Goal: Find specific page/section: Find specific page/section

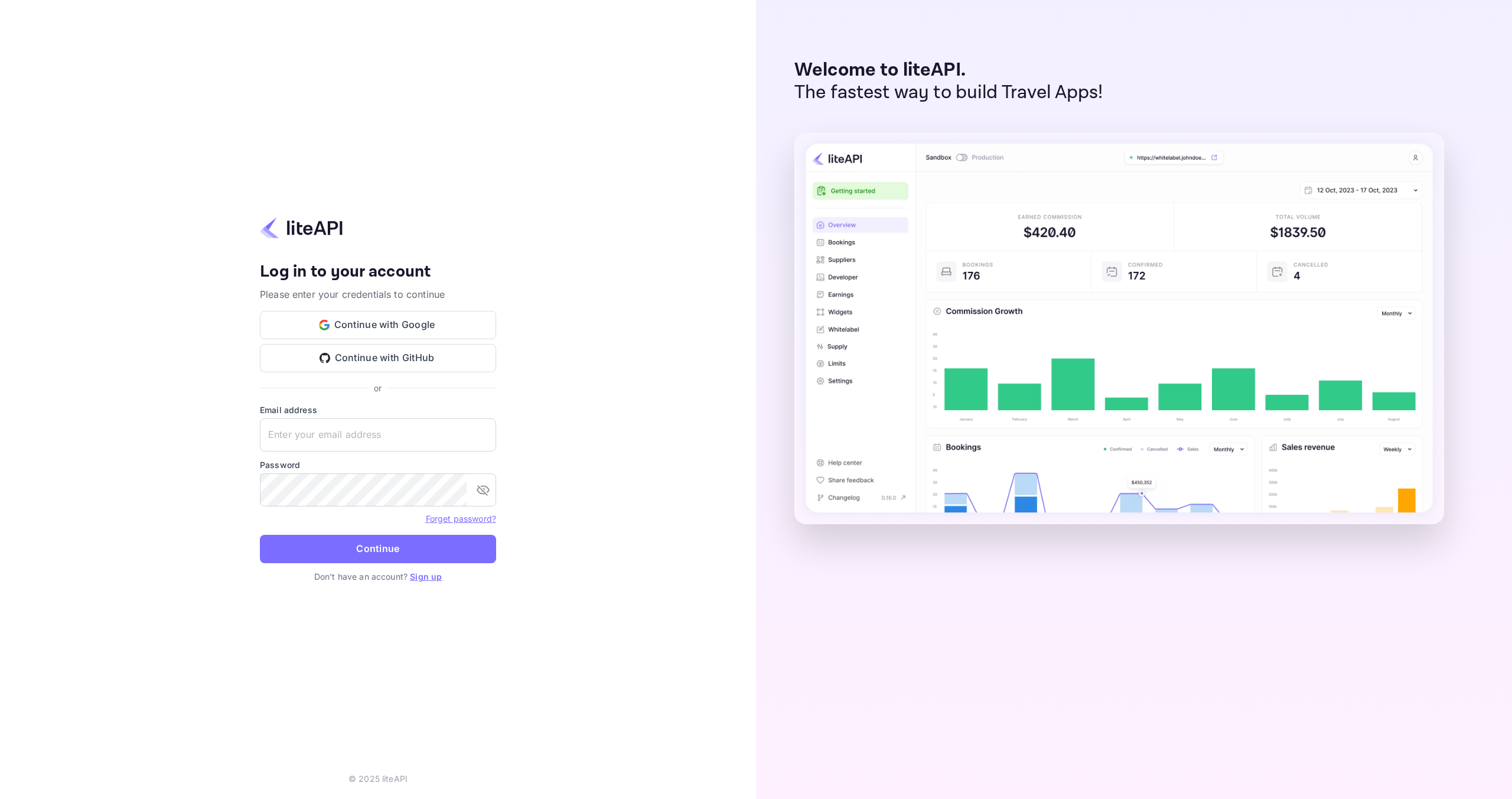
type input "[DOMAIN_NAME][EMAIL_ADDRESS][DOMAIN_NAME]"
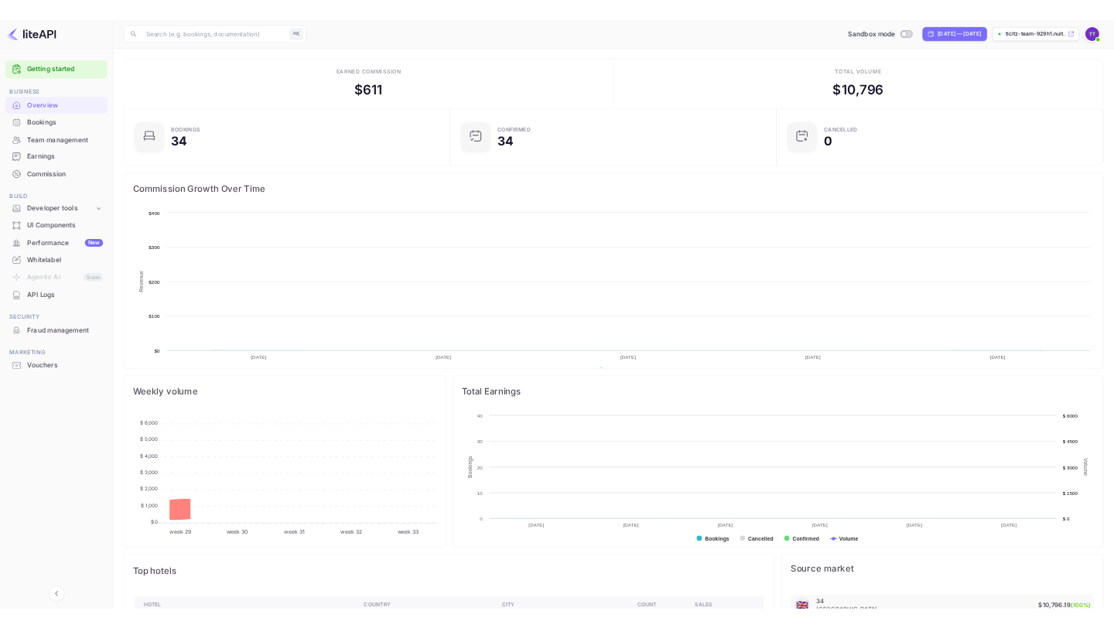
scroll to position [251, 571]
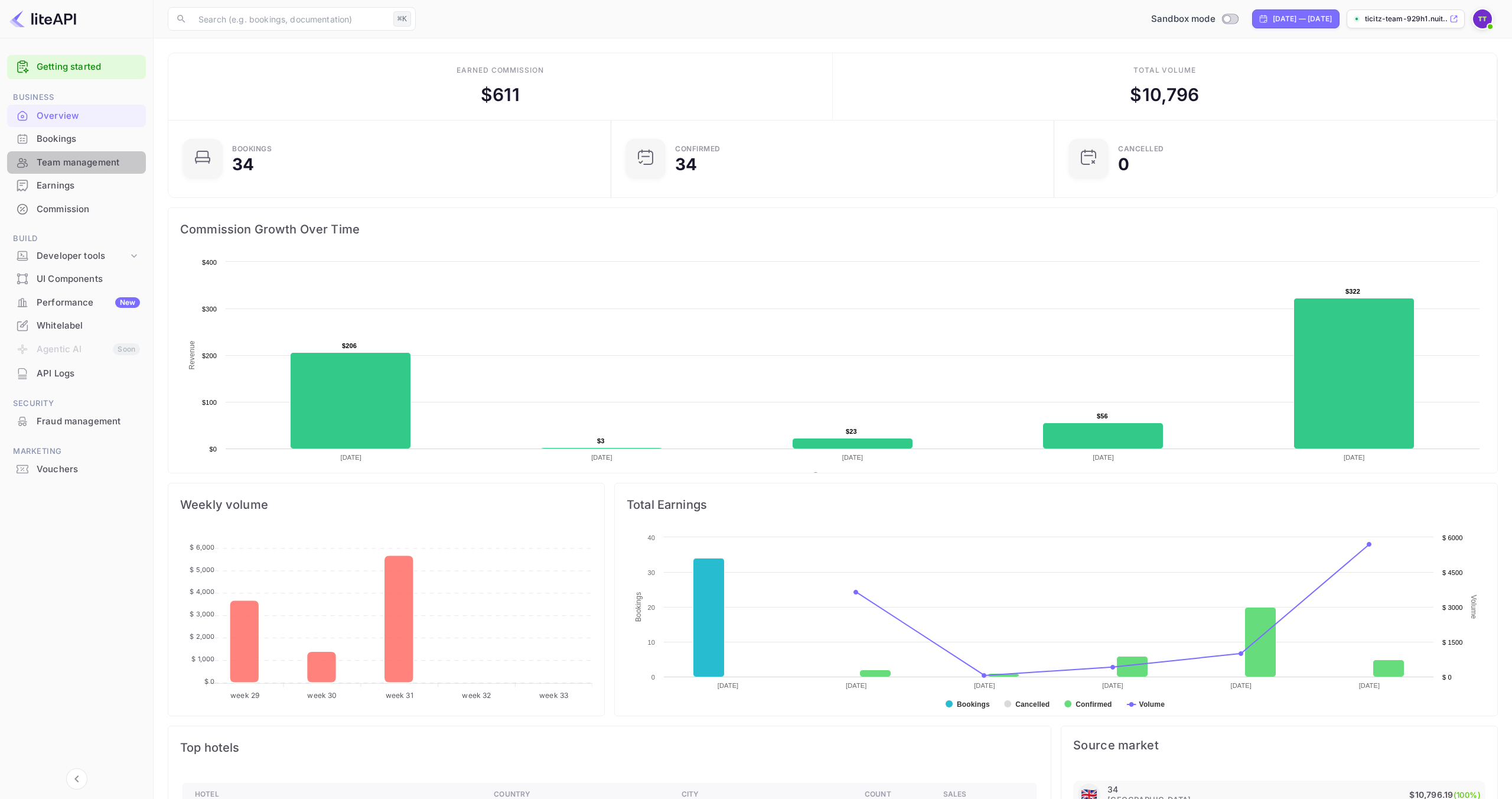
click at [79, 164] on div "Team management" at bounding box center [88, 163] width 103 height 14
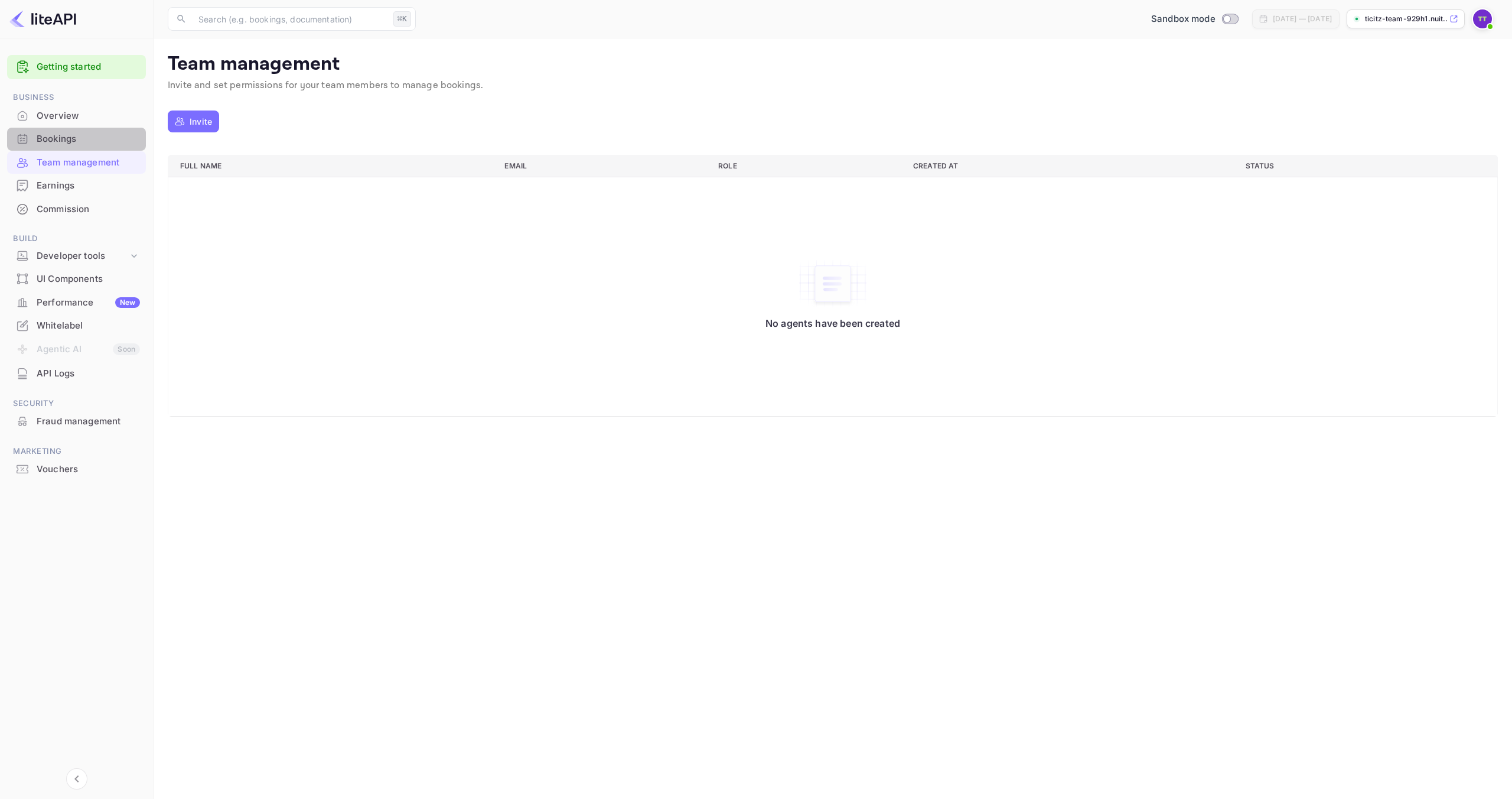
click at [87, 147] on div "Bookings" at bounding box center [76, 139] width 139 height 23
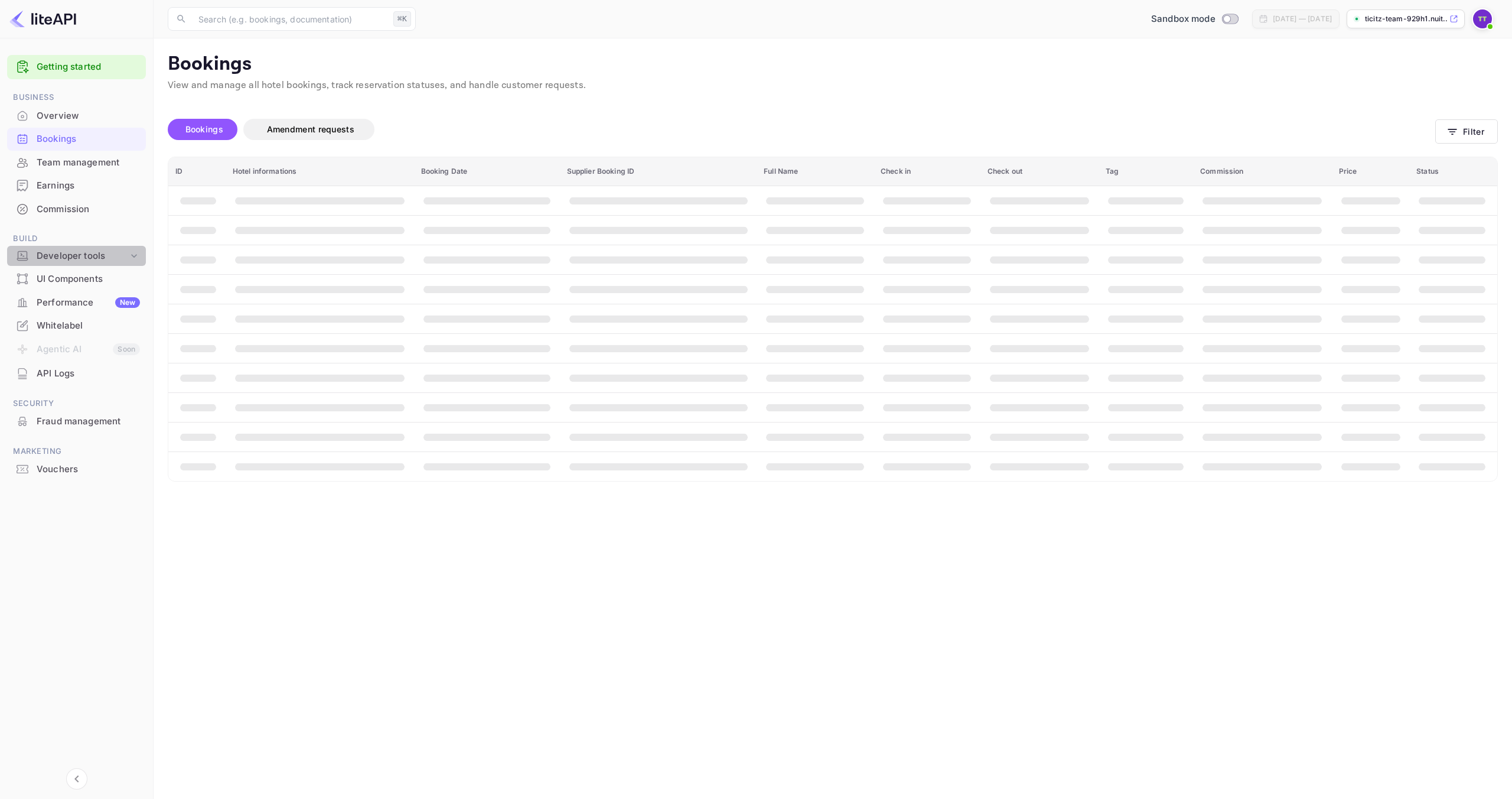
click at [97, 263] on div "Developer tools" at bounding box center [76, 256] width 139 height 21
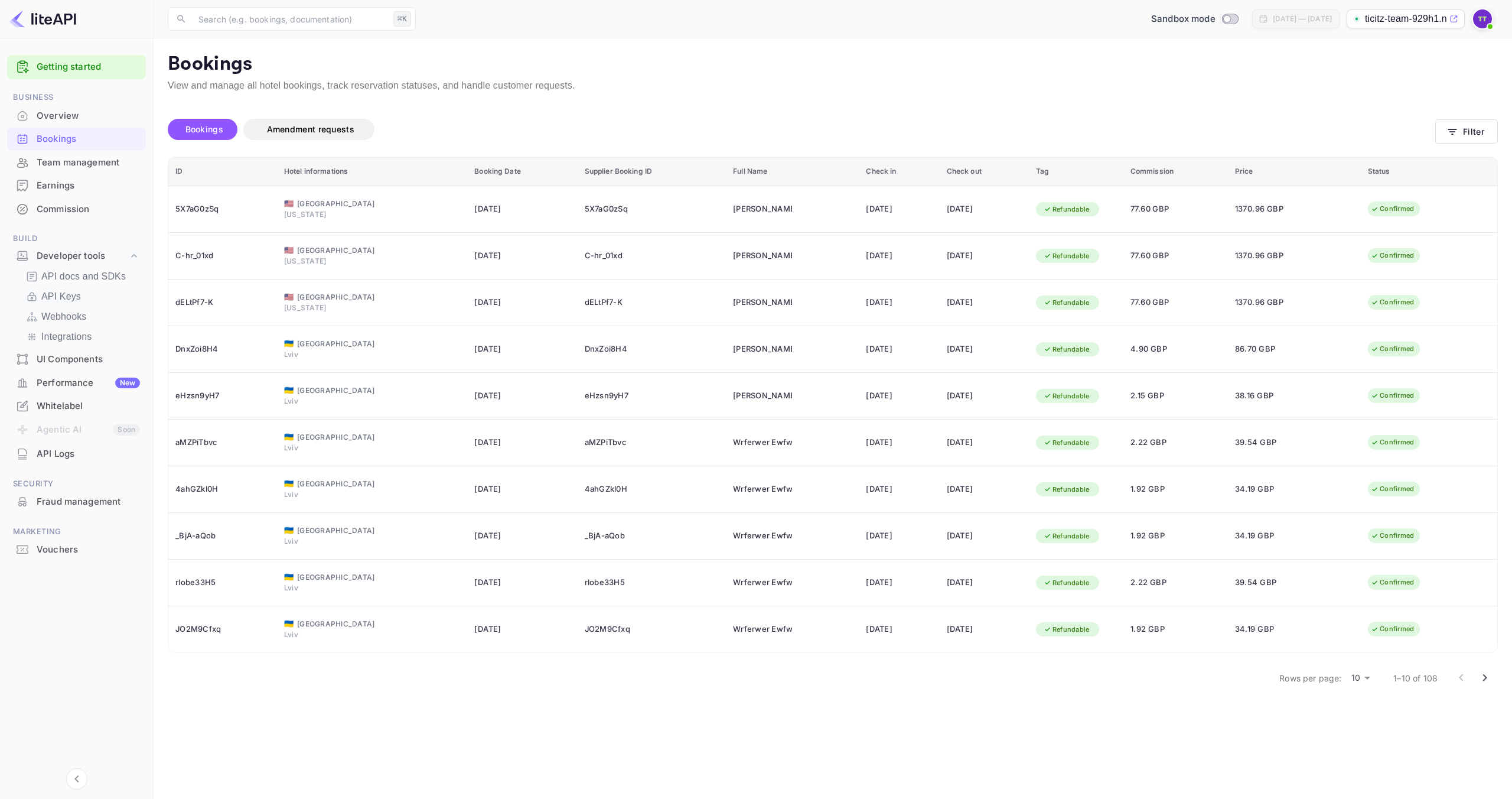
click at [68, 293] on p "API Keys" at bounding box center [61, 296] width 40 height 15
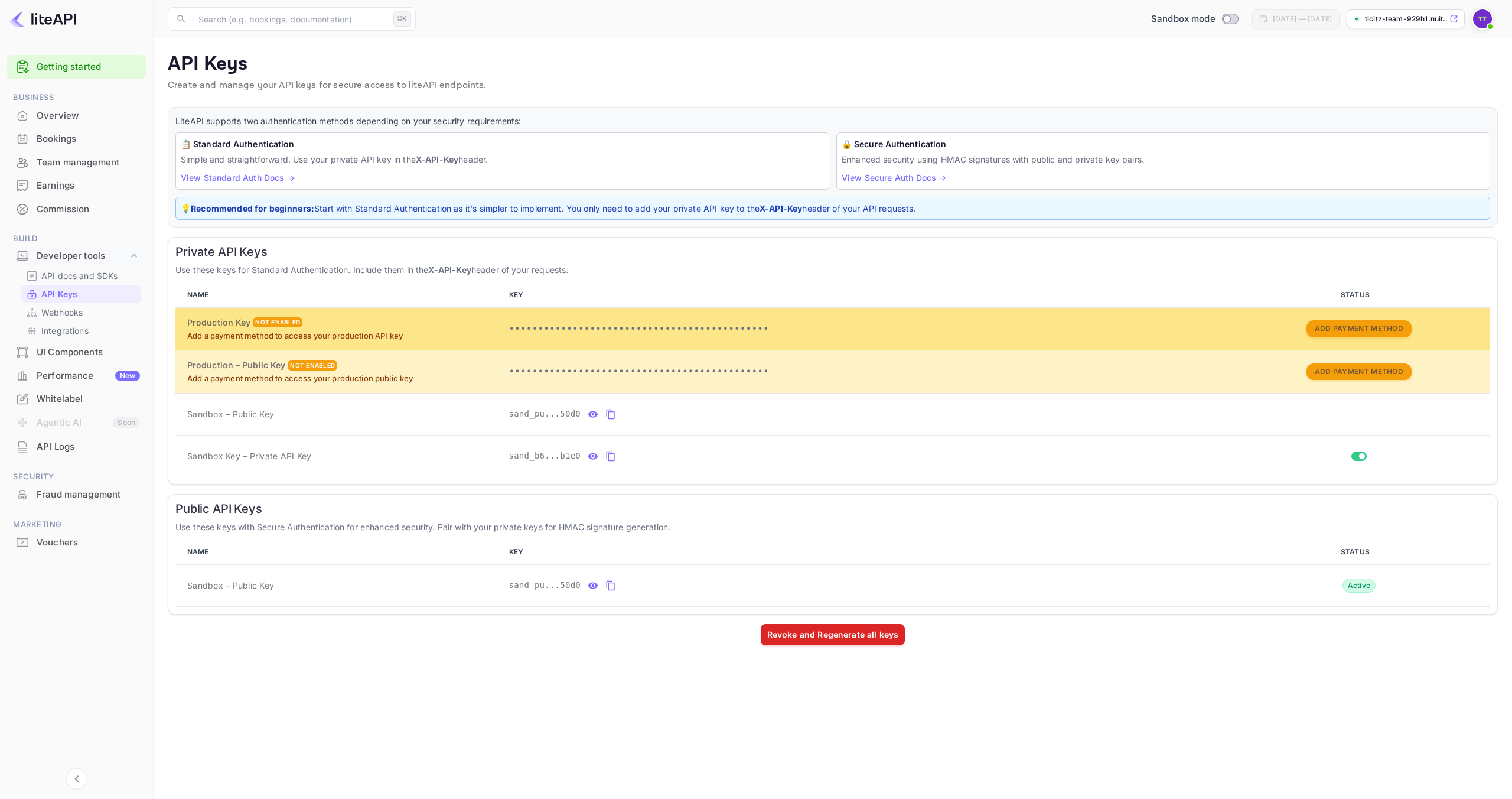
click at [520, 332] on p "•••••••••••••••••••••••••••••••••••••••••••••" at bounding box center [866, 328] width 713 height 15
click at [528, 330] on p "•••••••••••••••••••••••••••••••••••••••••••••" at bounding box center [866, 328] width 713 height 15
drag, startPoint x: 528, startPoint y: 330, endPoint x: 677, endPoint y: 330, distance: 149.0
click at [677, 330] on p "•••••••••••••••••••••••••••••••••••••••••••••" at bounding box center [866, 328] width 713 height 15
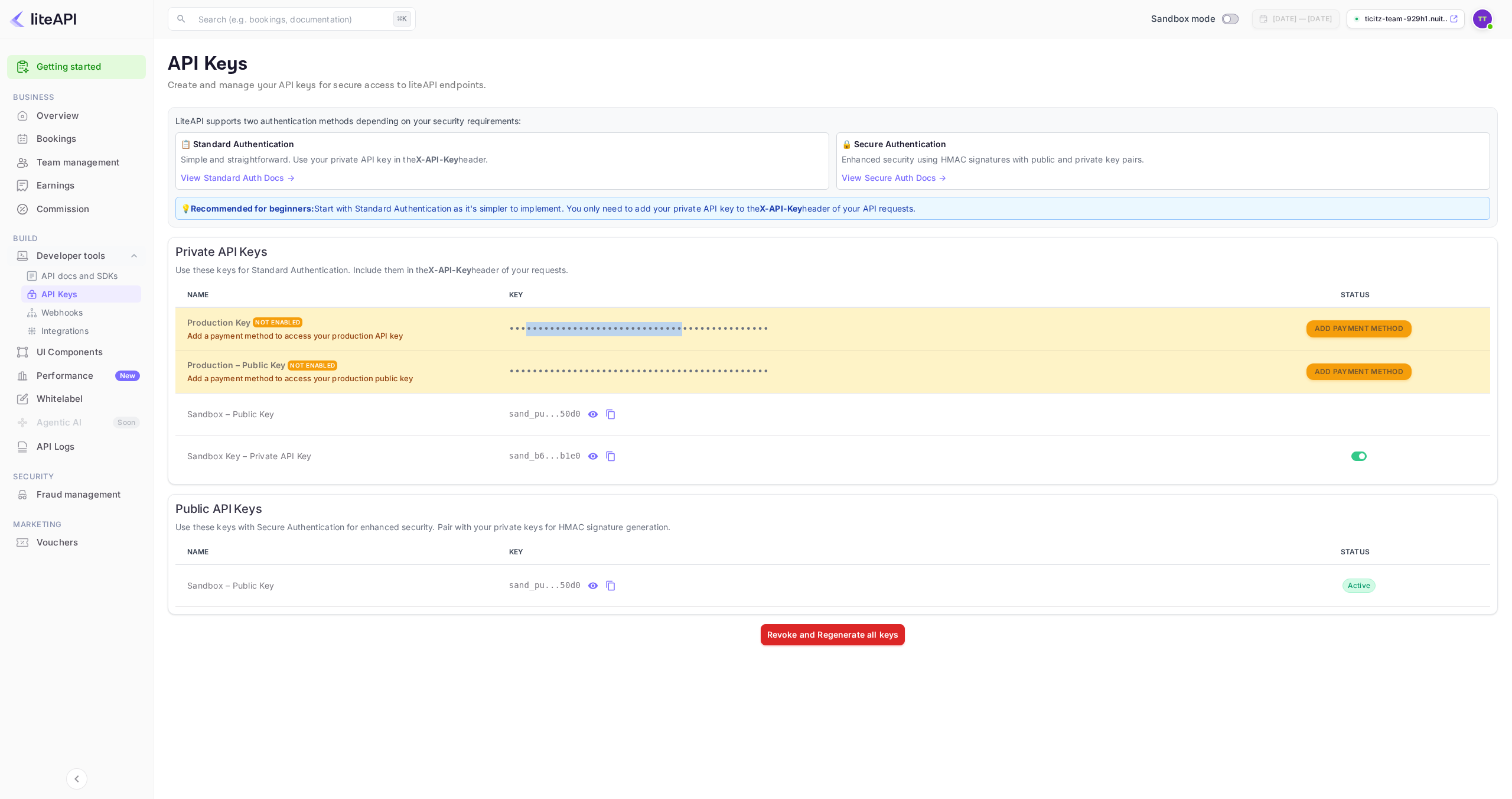
click at [1476, 17] on img at bounding box center [1482, 18] width 19 height 19
click at [1171, 95] on div at bounding box center [756, 400] width 1512 height 799
click at [1485, 21] on img at bounding box center [1482, 18] width 19 height 19
click at [189, 324] on div at bounding box center [756, 400] width 1512 height 799
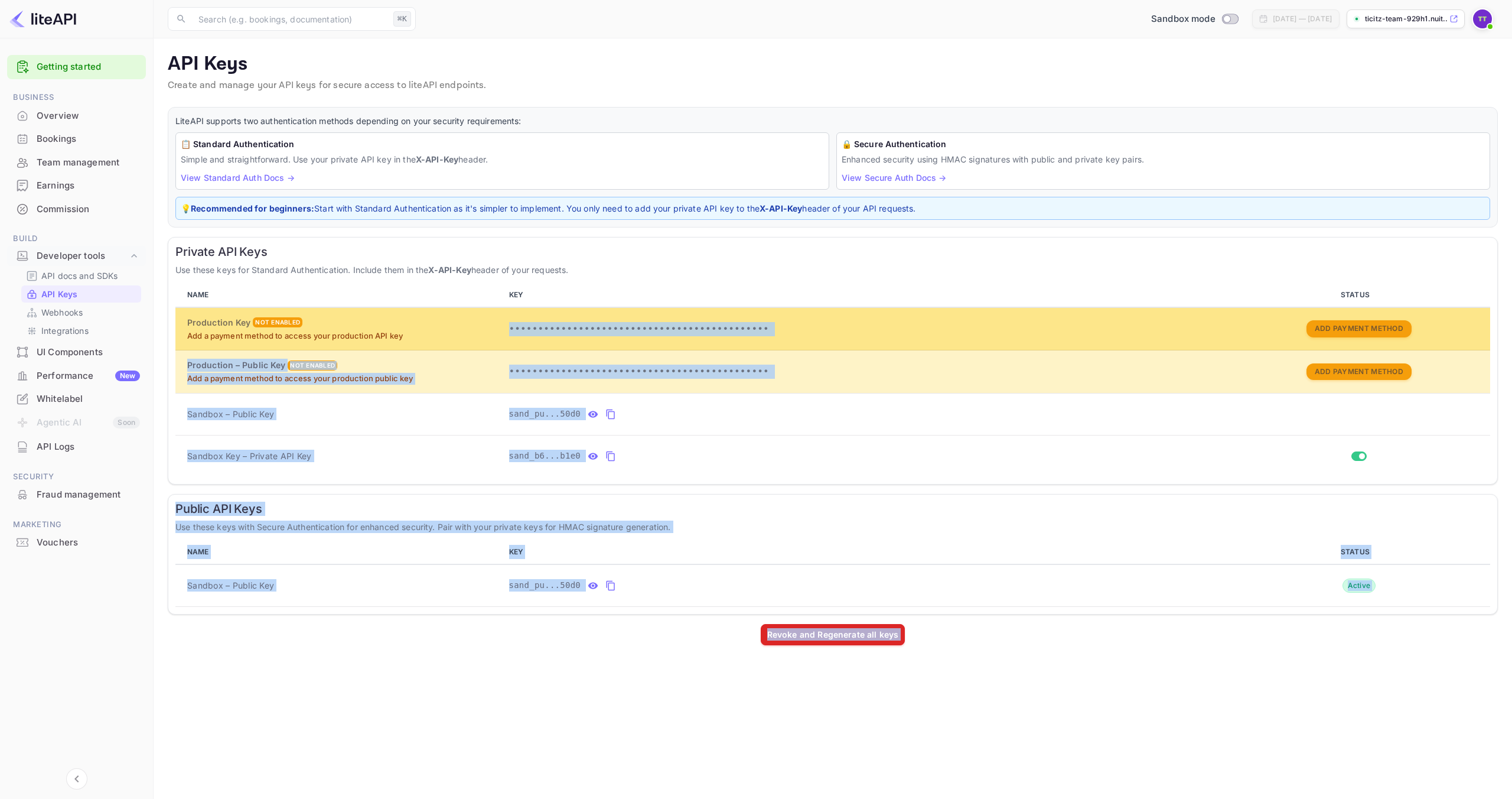
drag, startPoint x: 189, startPoint y: 324, endPoint x: 508, endPoint y: 323, distance: 319.0
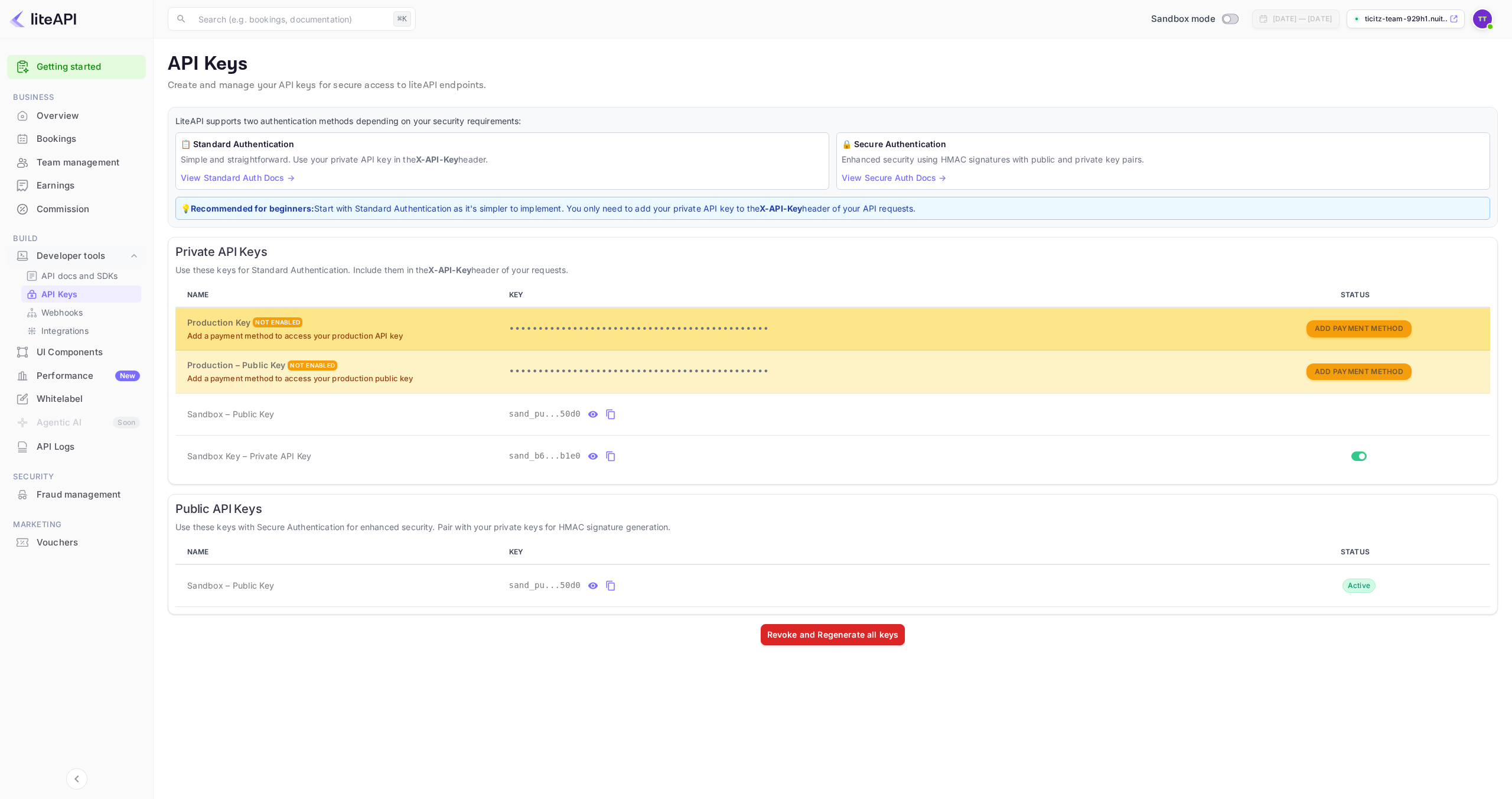
click at [344, 338] on p "Add a payment method to access your production API key" at bounding box center [343, 335] width 312 height 11
drag, startPoint x: 344, startPoint y: 338, endPoint x: 403, endPoint y: 338, distance: 59.0
click at [399, 338] on p "Add a payment method to access your production API key" at bounding box center [343, 335] width 312 height 11
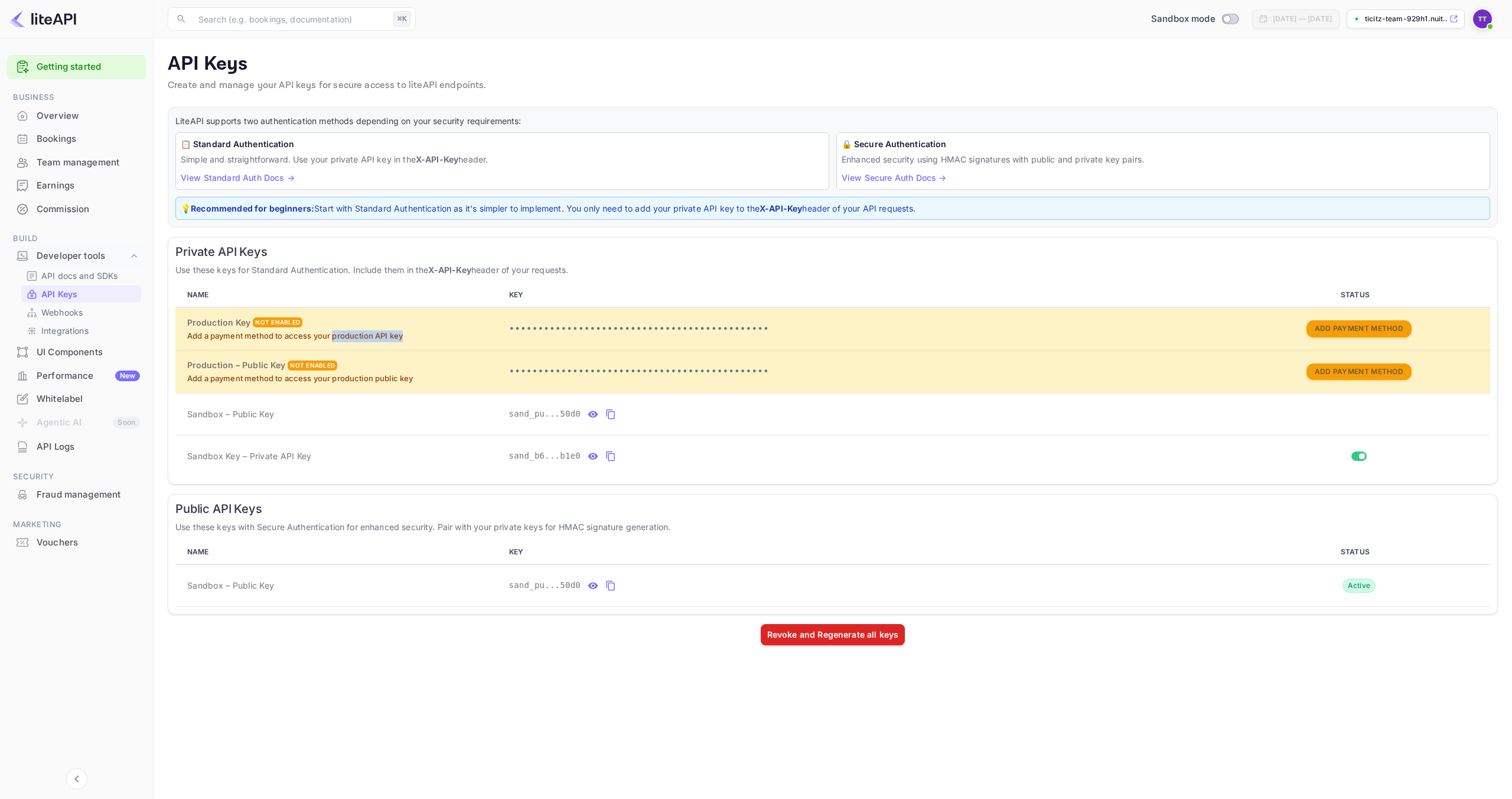
click at [1481, 22] on img at bounding box center [1482, 18] width 19 height 19
